Goal: Information Seeking & Learning: Learn about a topic

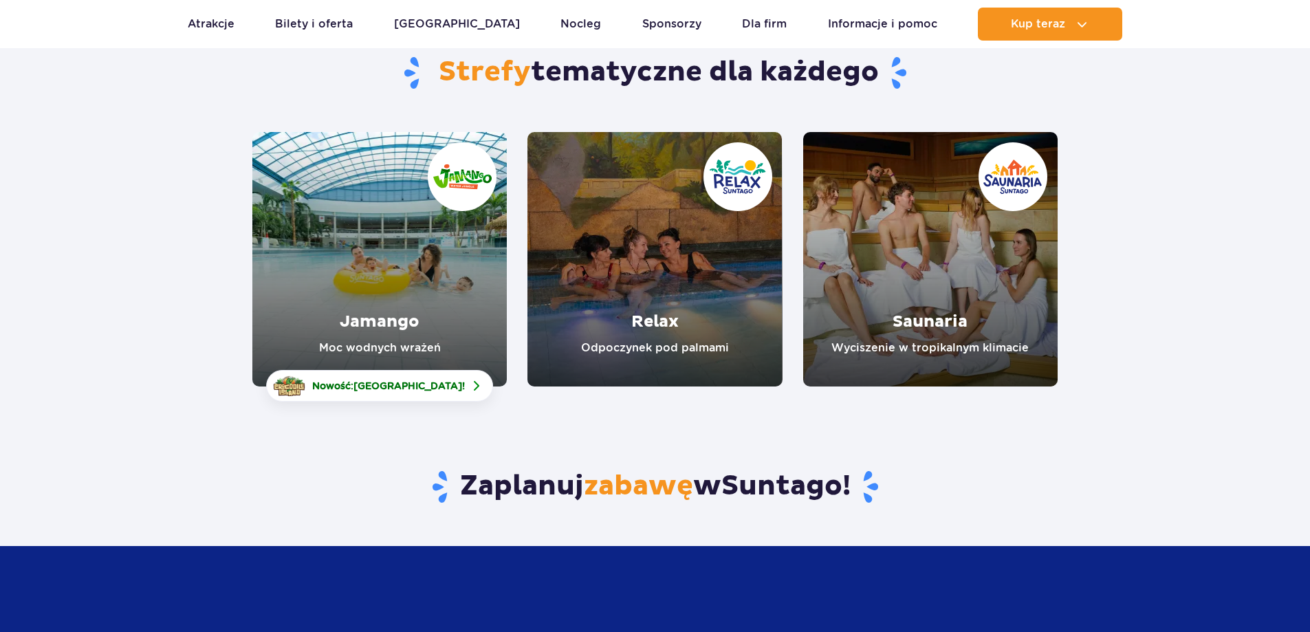
scroll to position [138, 0]
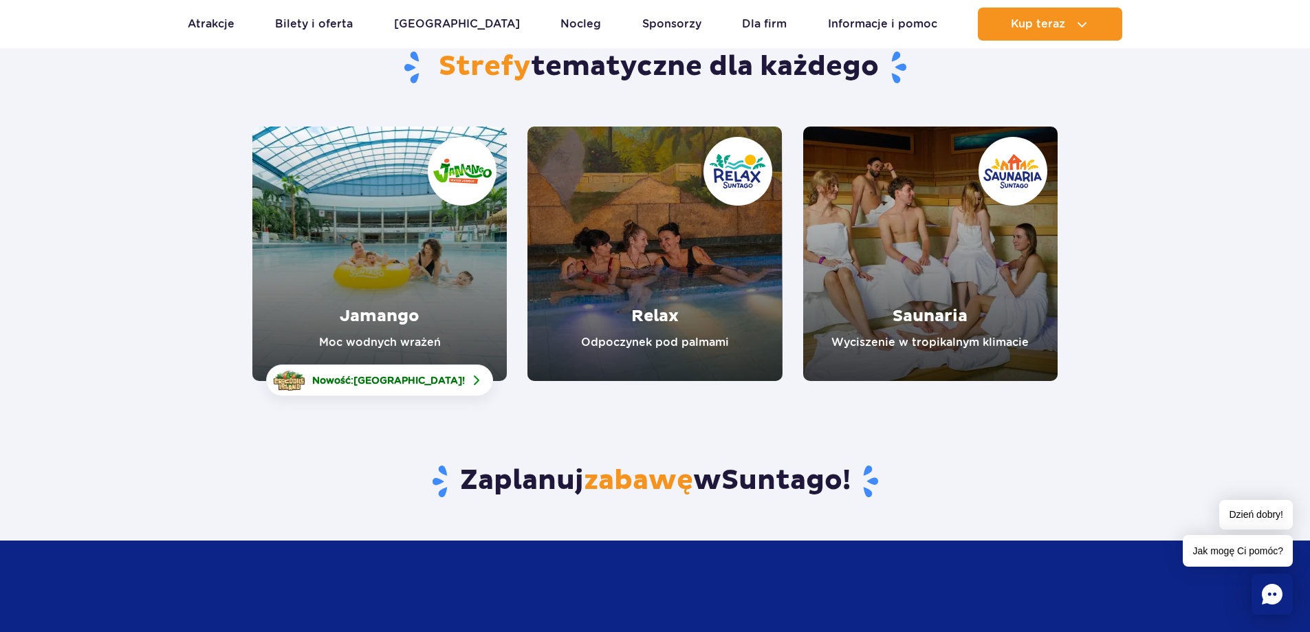
click at [397, 269] on link "Jamango" at bounding box center [379, 254] width 254 height 254
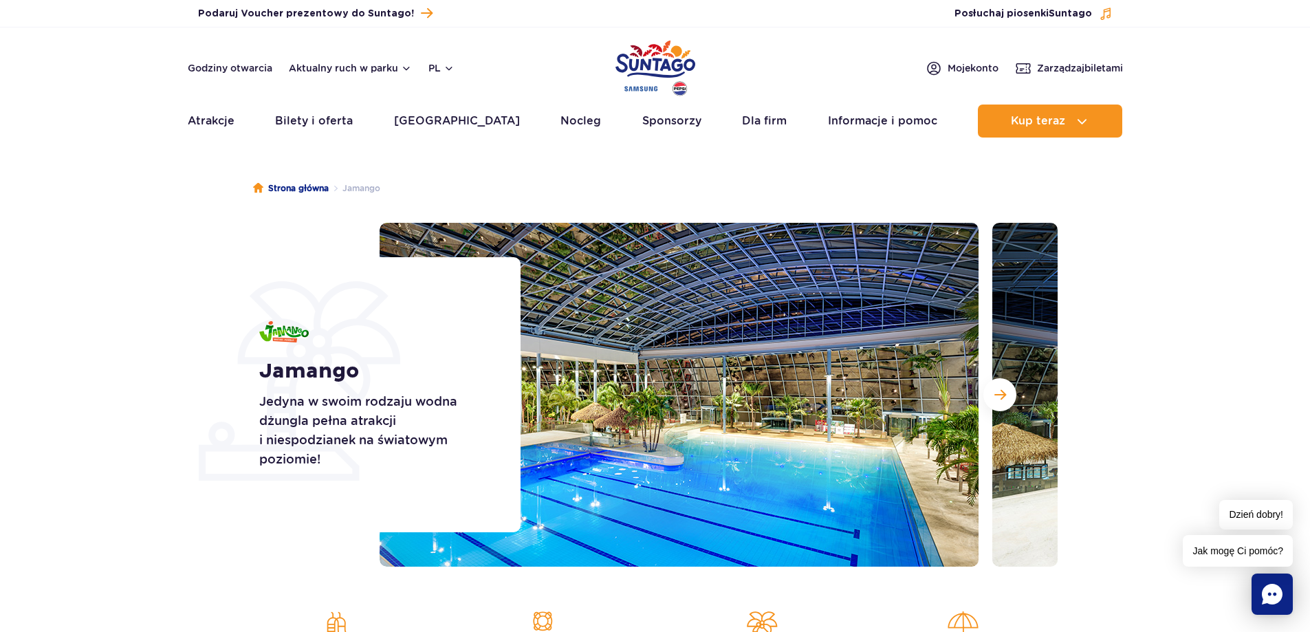
click at [647, 355] on img at bounding box center [679, 395] width 599 height 344
click at [983, 389] on div at bounding box center [719, 395] width 678 height 344
click at [1006, 397] on button "Następny slajd" at bounding box center [999, 394] width 33 height 33
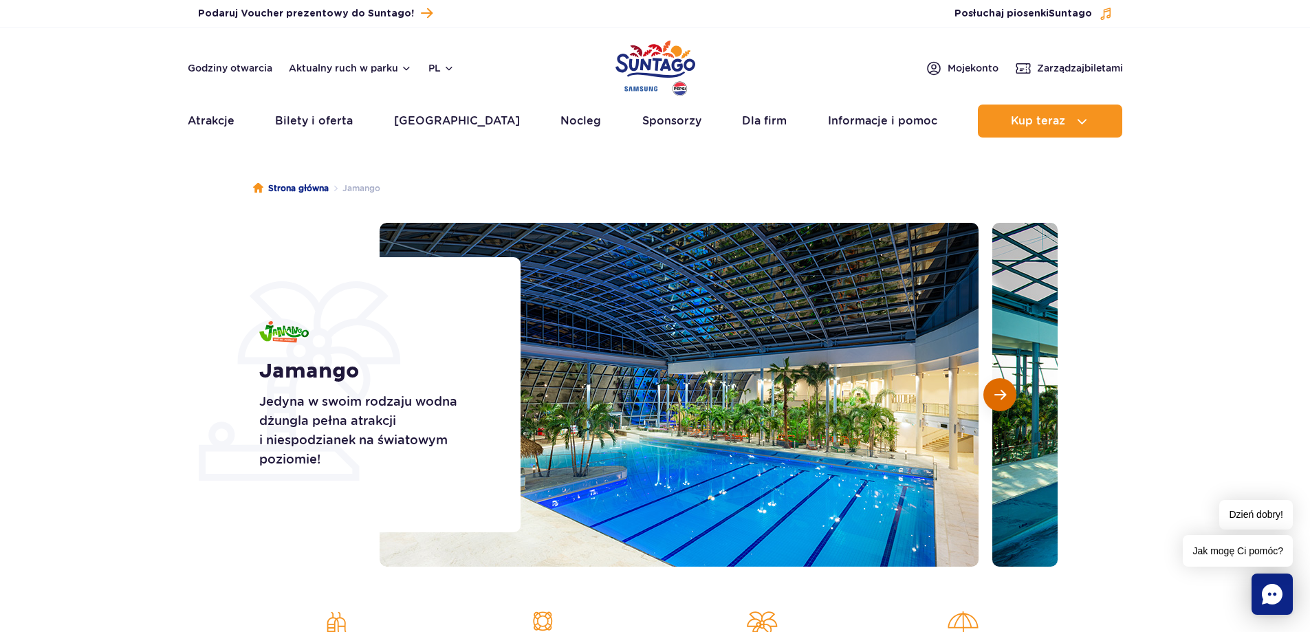
click at [1003, 393] on span "Następny slajd" at bounding box center [1000, 394] width 12 height 12
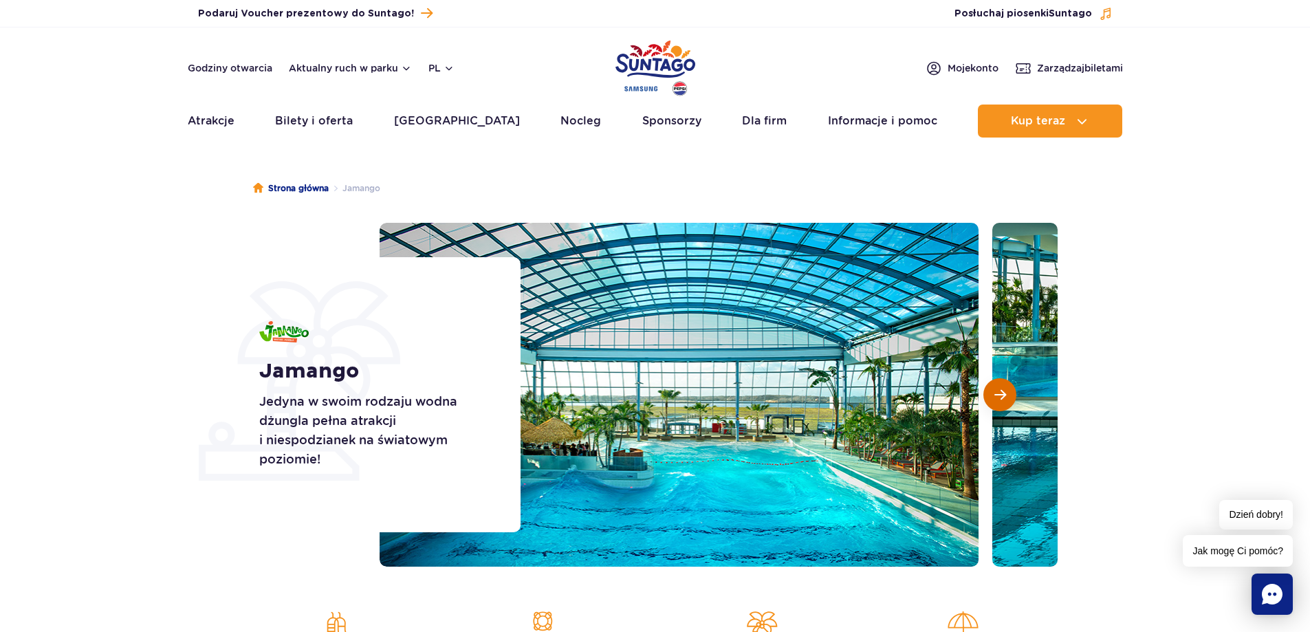
click at [1003, 393] on span "Następny slajd" at bounding box center [1000, 394] width 12 height 12
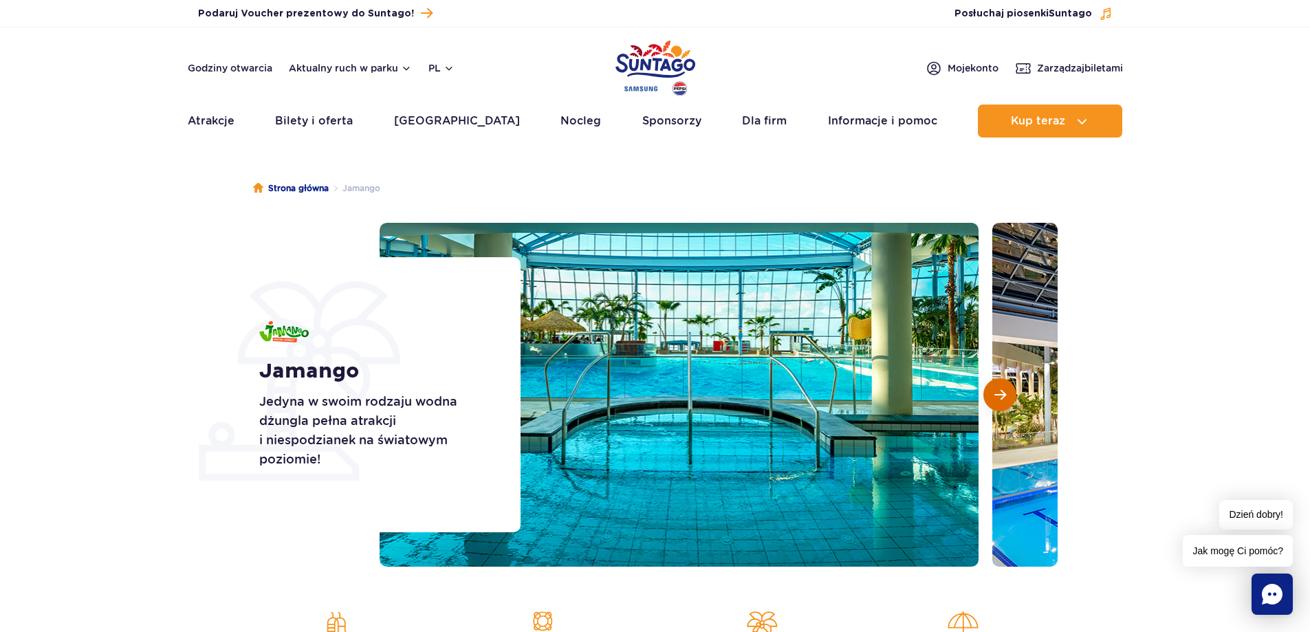
click at [1003, 393] on span "Następny slajd" at bounding box center [1000, 394] width 12 height 12
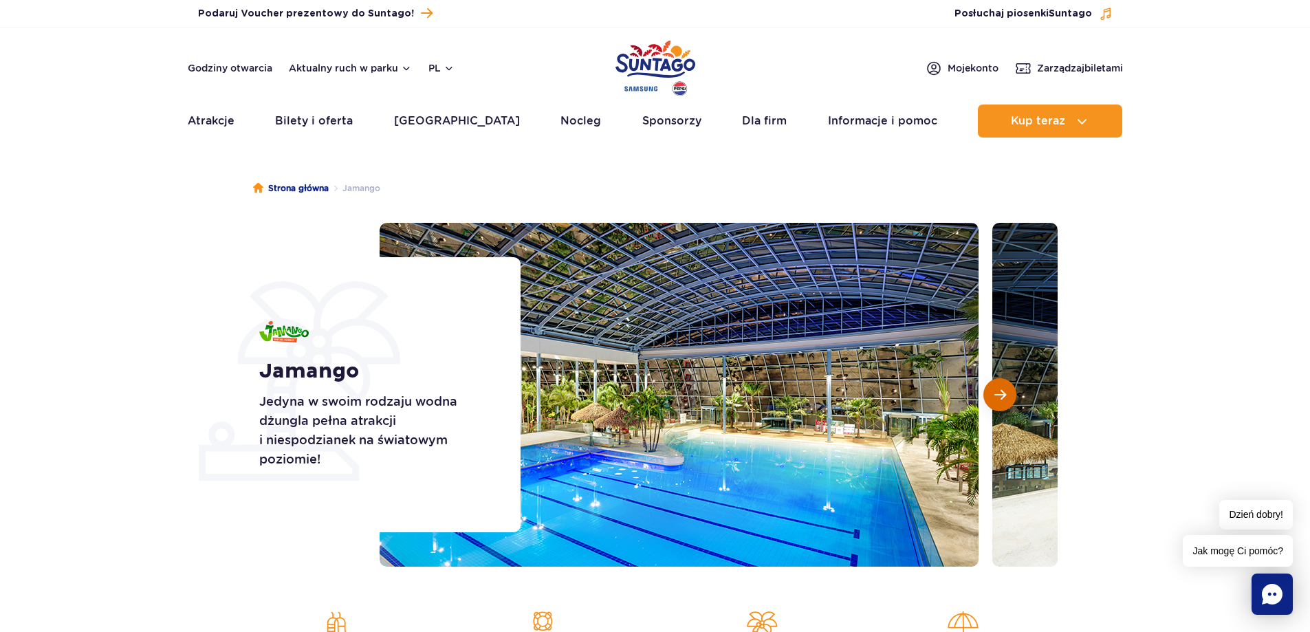
click at [1003, 393] on span "Następny slajd" at bounding box center [1000, 394] width 12 height 12
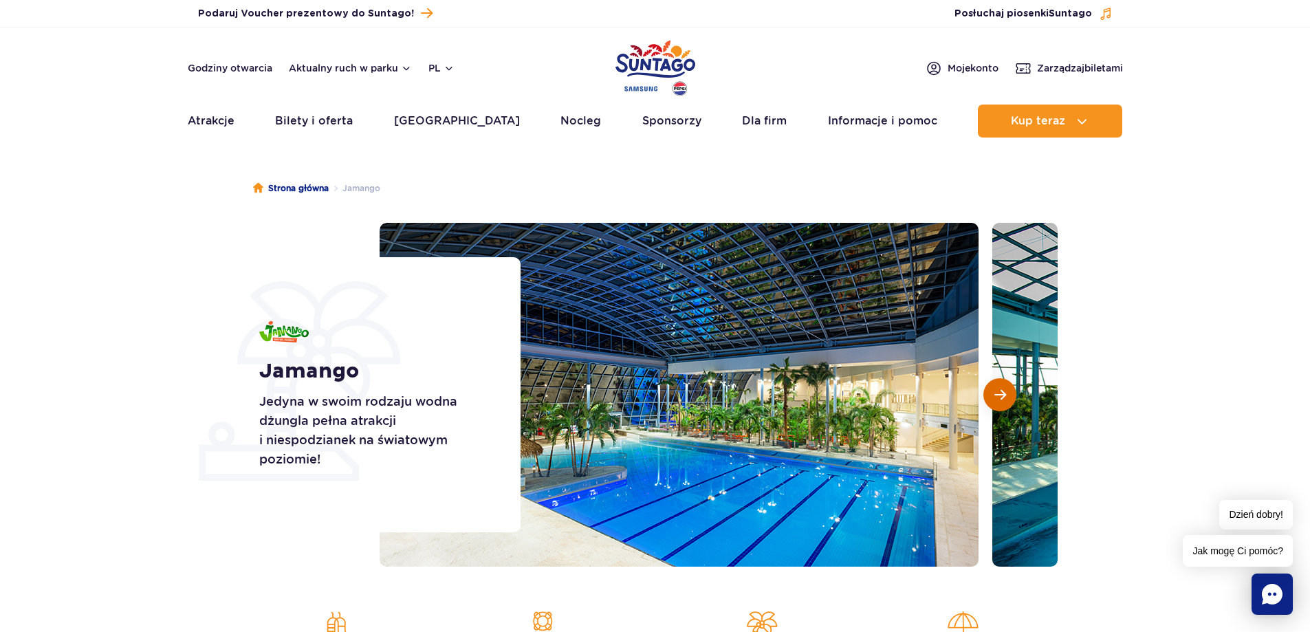
click at [1003, 393] on span "Następny slajd" at bounding box center [1000, 394] width 12 height 12
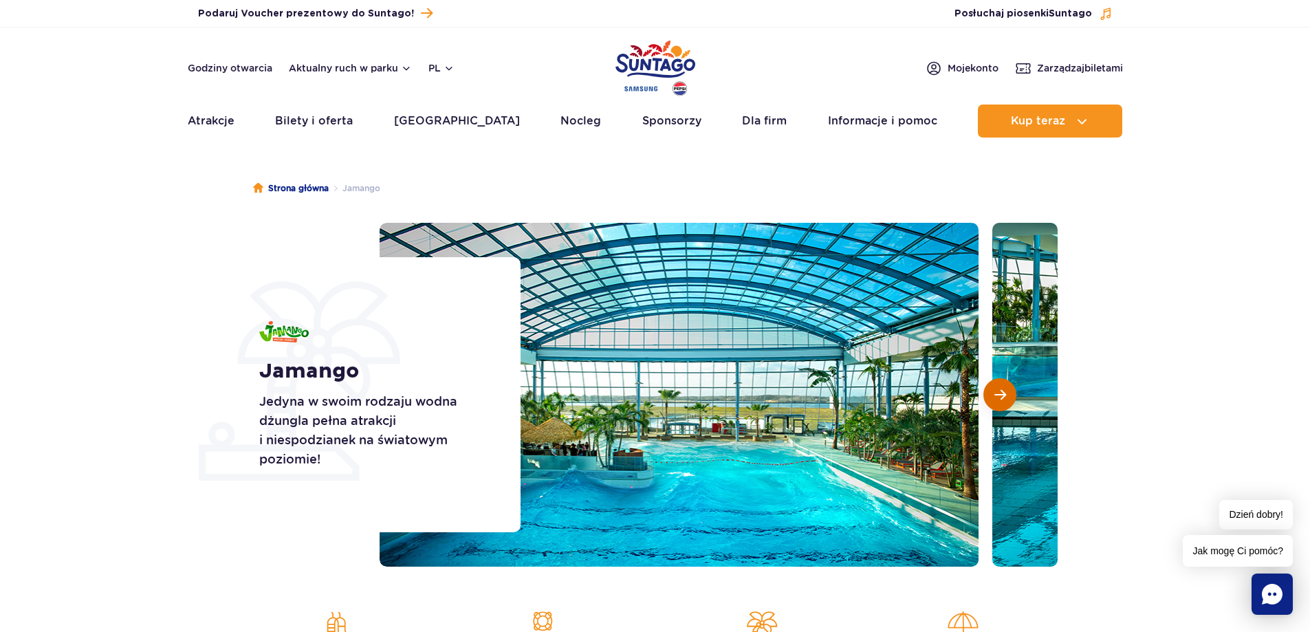
click at [1003, 393] on span "Następny slajd" at bounding box center [1000, 394] width 12 height 12
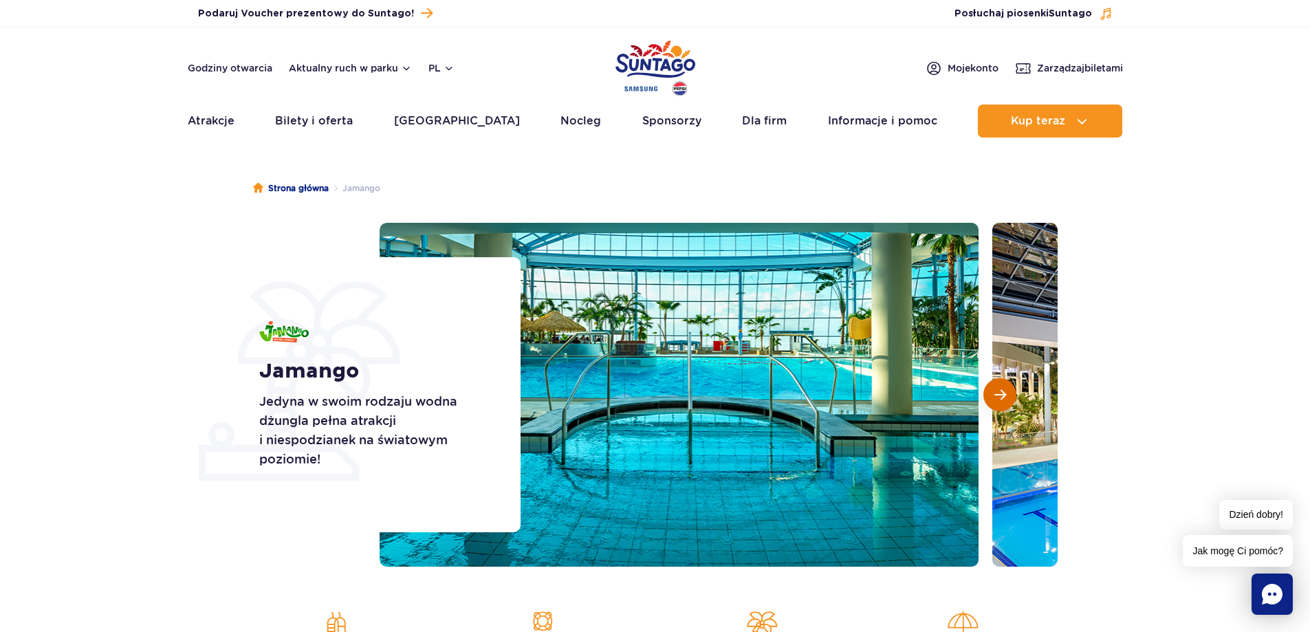
click at [1003, 393] on span "Następny slajd" at bounding box center [1000, 394] width 12 height 12
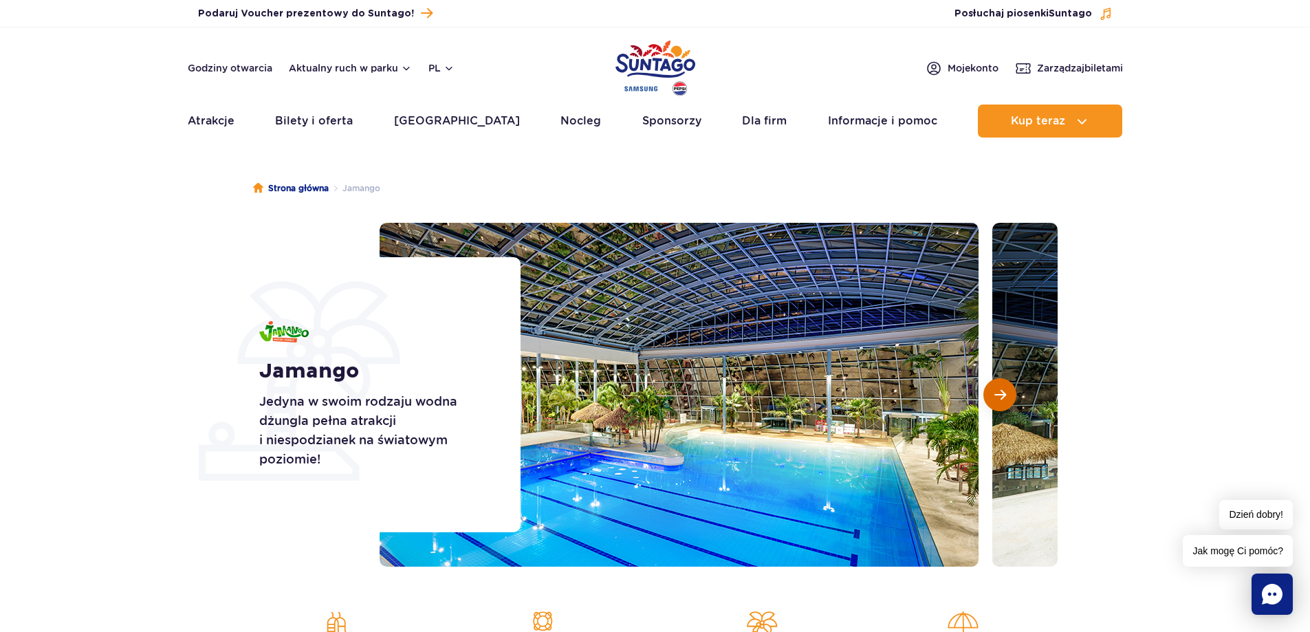
click at [1003, 393] on span "Następny slajd" at bounding box center [1000, 394] width 12 height 12
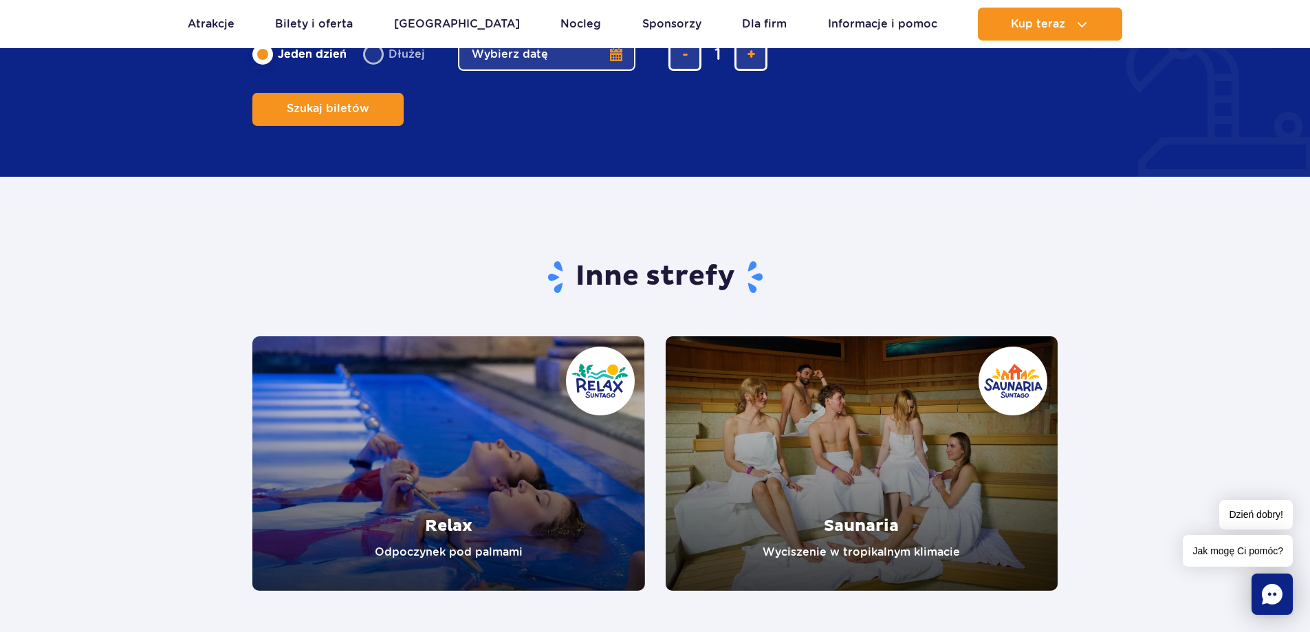
scroll to position [2750, 0]
